Goal: Book appointment/travel/reservation

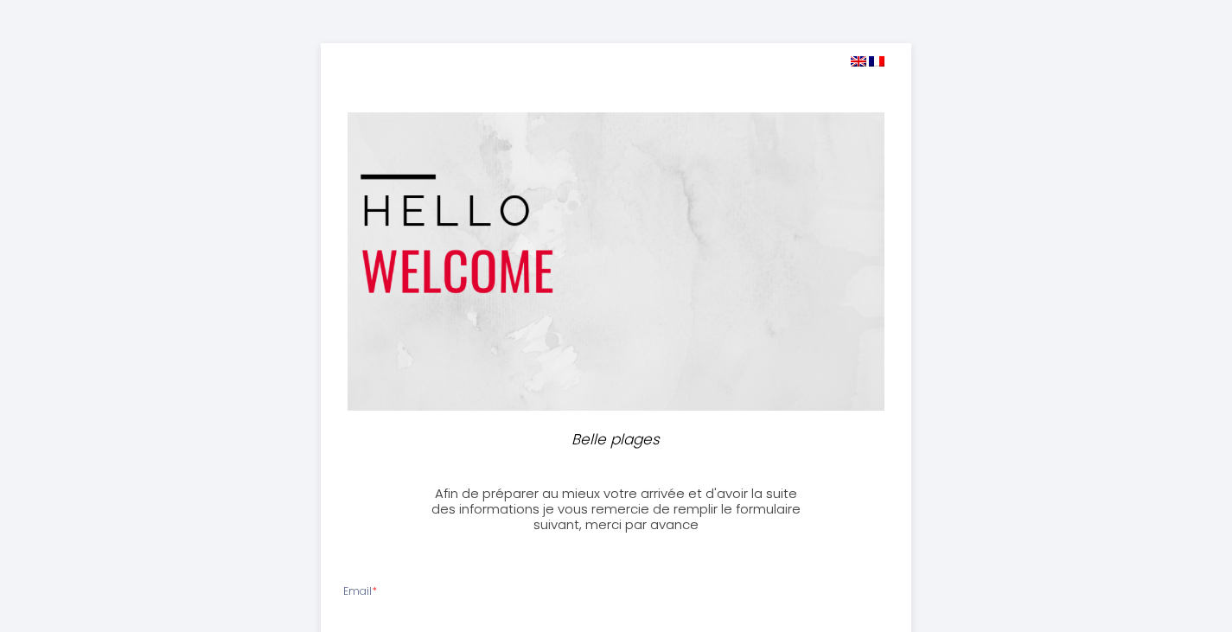
select select
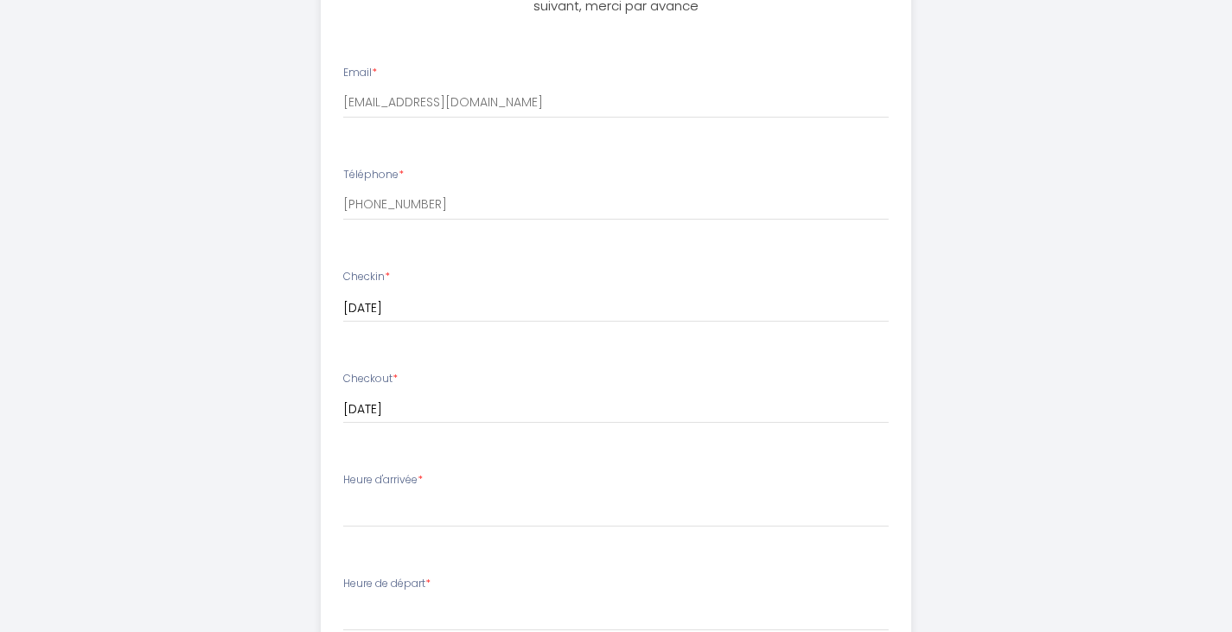
scroll to position [605, 0]
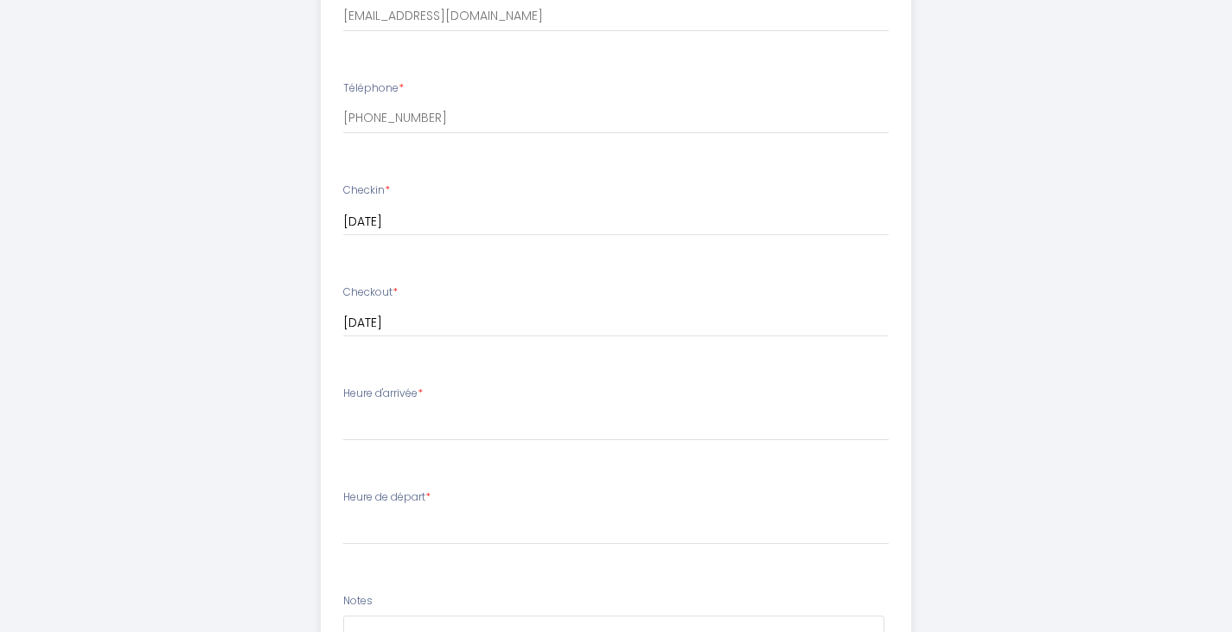
type input "[EMAIL_ADDRESS][DOMAIN_NAME]"
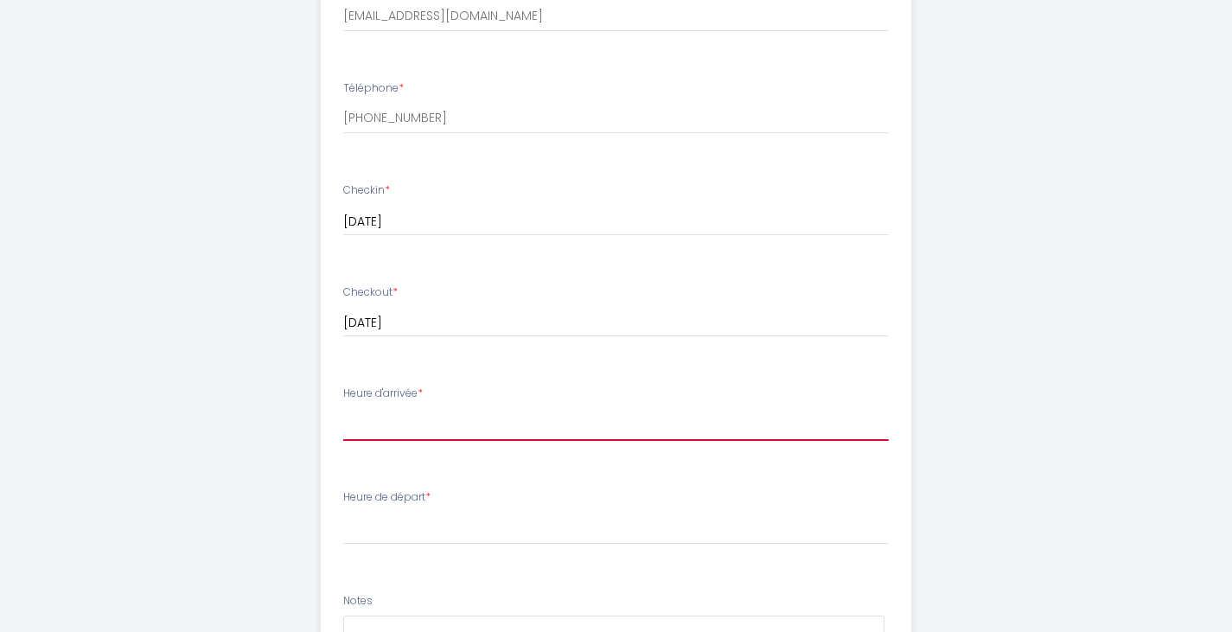
click at [436, 418] on select "15:00 15:30 16:00 16:30 17:00 17:30 18:00 18:30 19:00 19:30 20:00 20:30 21:00 2…" at bounding box center [616, 424] width 546 height 33
select select "17:00"
click at [343, 408] on select "15:00 15:30 16:00 16:30 17:00 17:30 18:00 18:30 19:00 19:30 20:00 20:30 21:00 2…" at bounding box center [616, 424] width 546 height 33
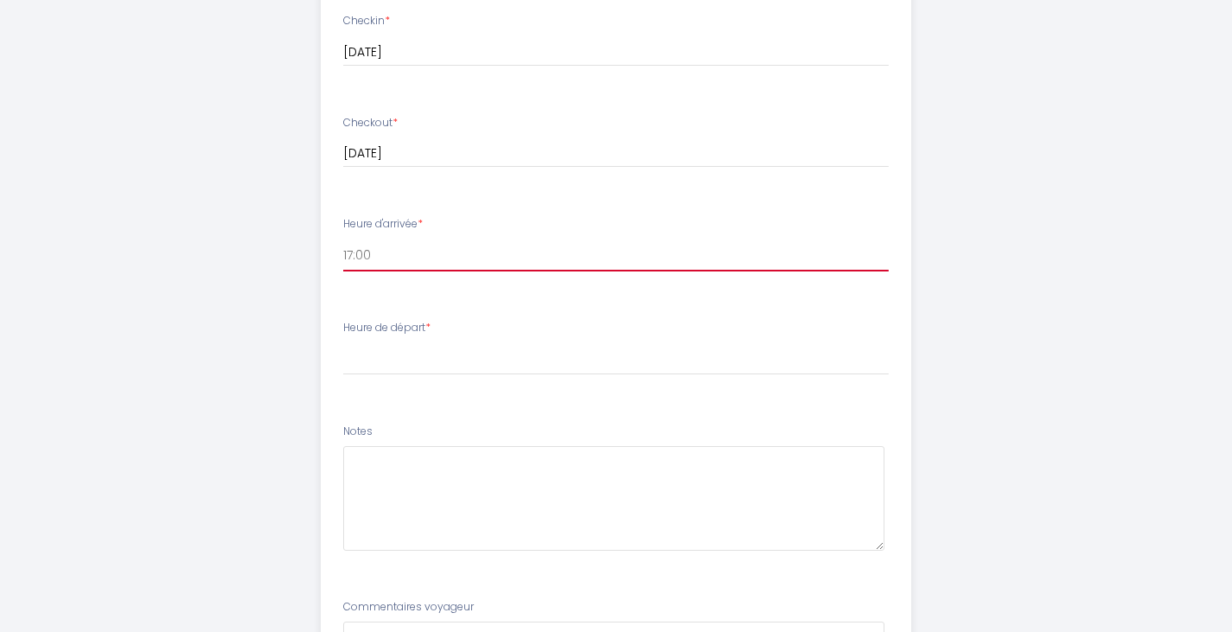
scroll to position [778, 0]
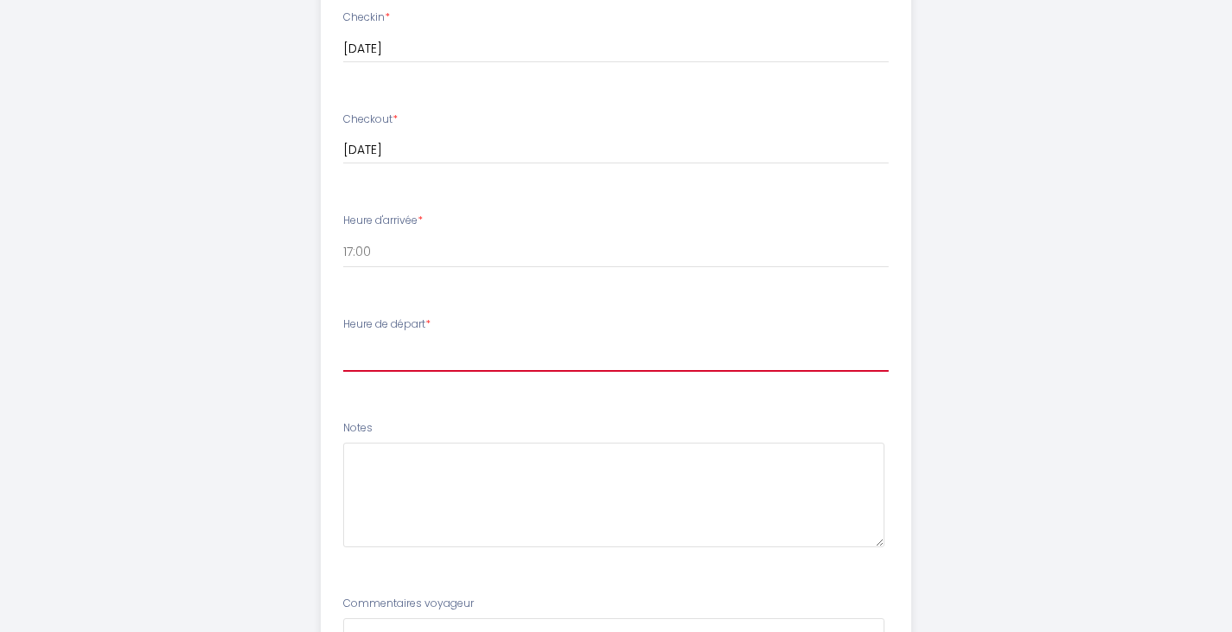
click at [417, 354] on select "00:00 00:30 01:00 01:30 02:00 02:30 03:00 03:30 04:00 04:30 05:00 05:30 06:00 0…" at bounding box center [616, 355] width 546 height 33
select select "09:00"
click at [343, 339] on select "00:00 00:30 01:00 01:30 02:00 02:30 03:00 03:30 04:00 04:30 05:00 05:30 06:00 0…" at bounding box center [616, 355] width 546 height 33
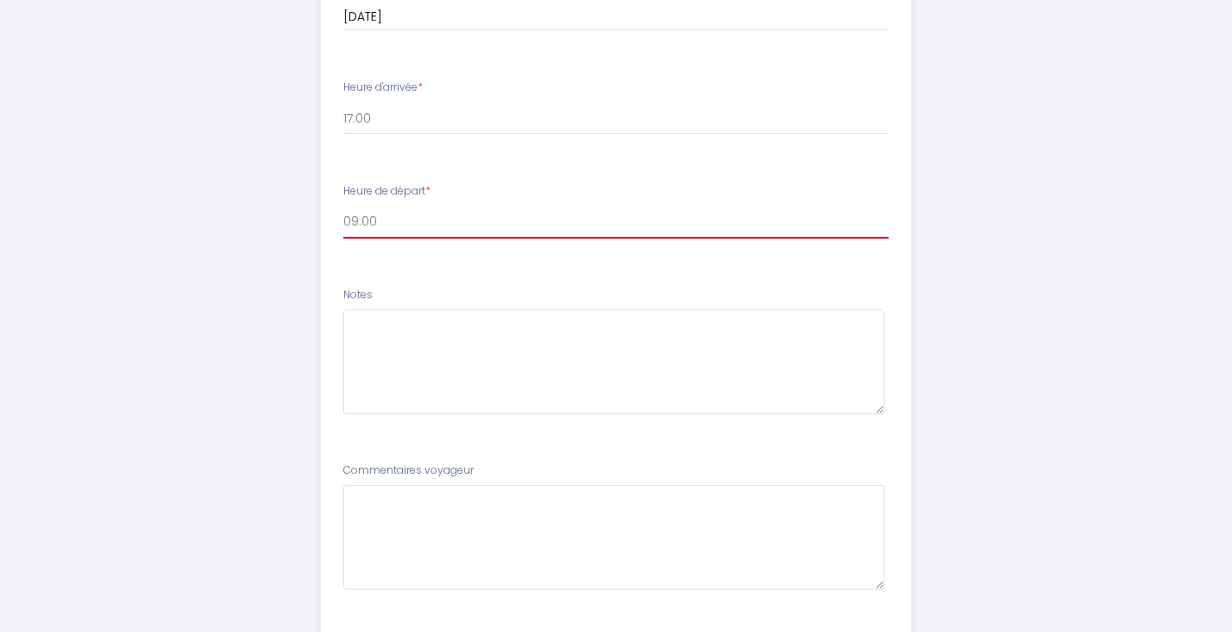
scroll to position [951, 0]
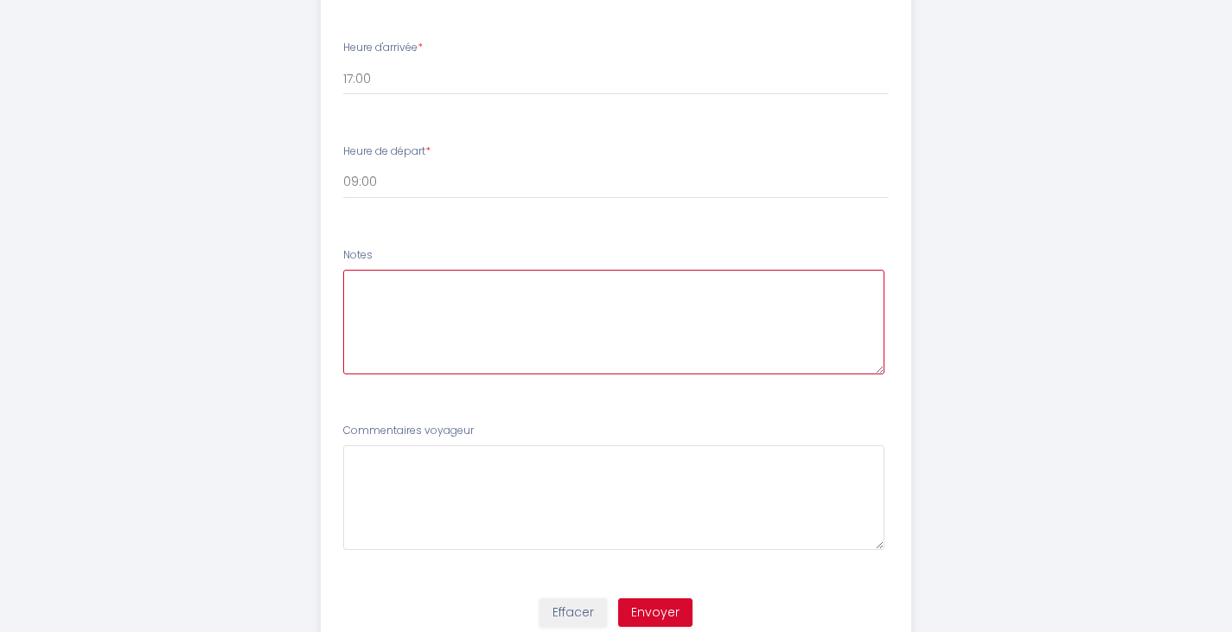
click at [490, 302] on textarea at bounding box center [613, 322] width 541 height 105
type textarea "Bonjour, je serais en voyage pour le travail."
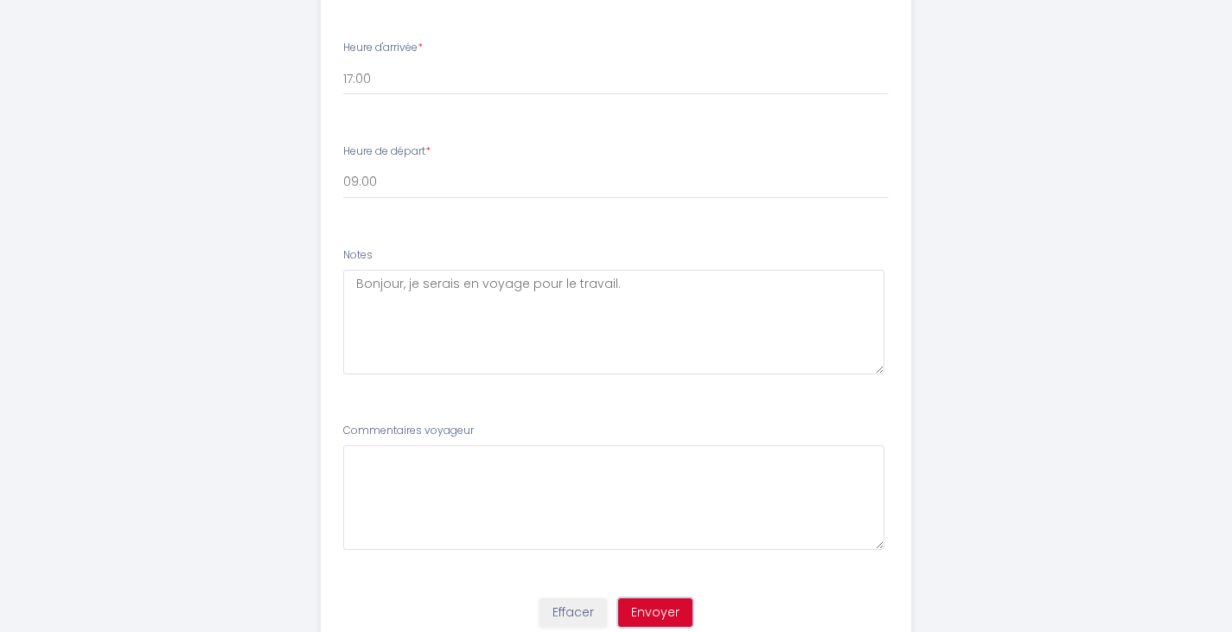
click at [662, 611] on button "Envoyer" at bounding box center [655, 612] width 74 height 29
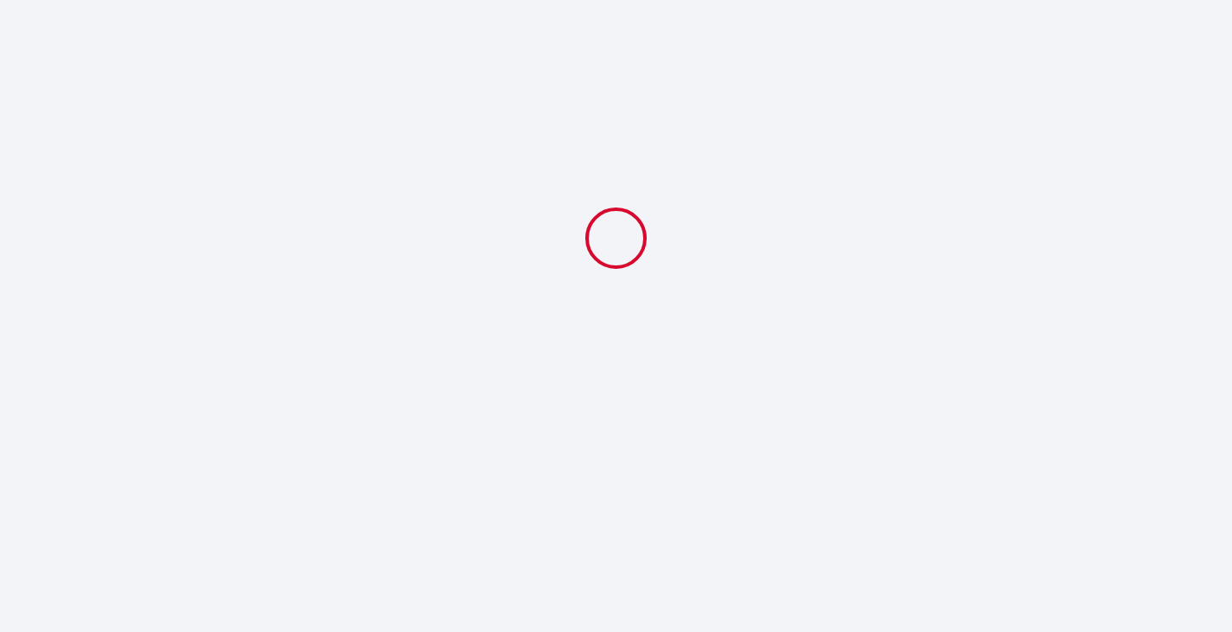
scroll to position [0, 0]
select select "17:00"
select select "09:00"
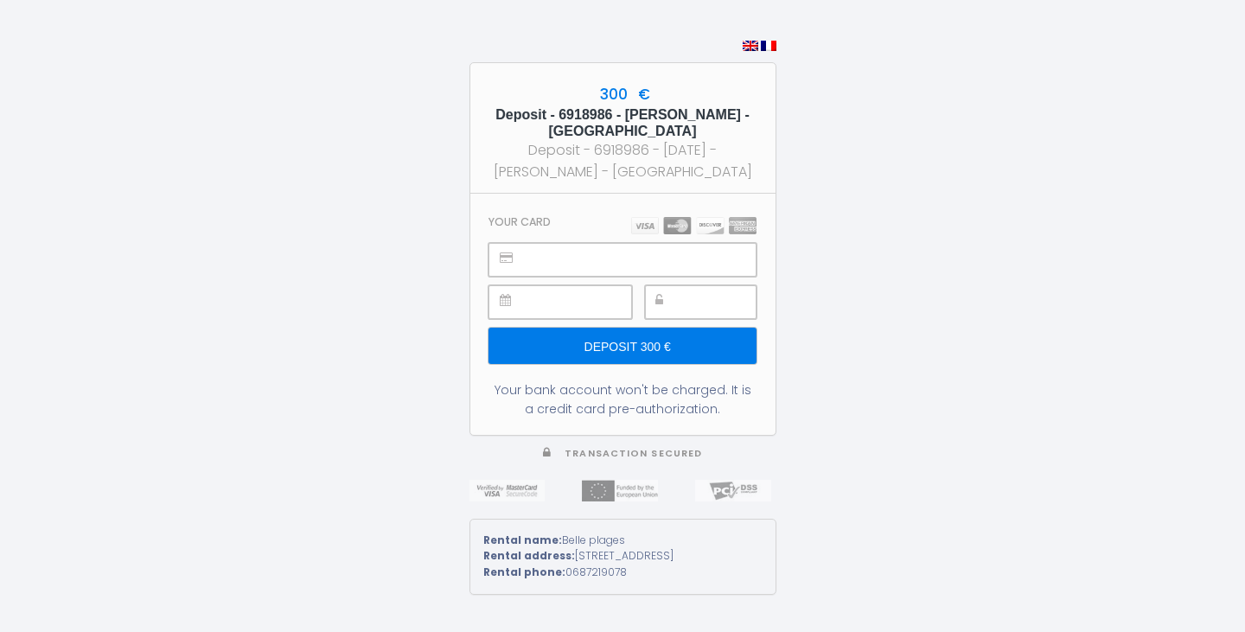
click at [223, 205] on div "300 € Deposit - 6918986 - [PERSON_NAME] - Belle plages Deposit - 6918986 - [DAT…" at bounding box center [622, 316] width 1245 height 632
click at [624, 333] on input "Deposit 300 €" at bounding box center [621, 346] width 267 height 36
